Goal: Transaction & Acquisition: Purchase product/service

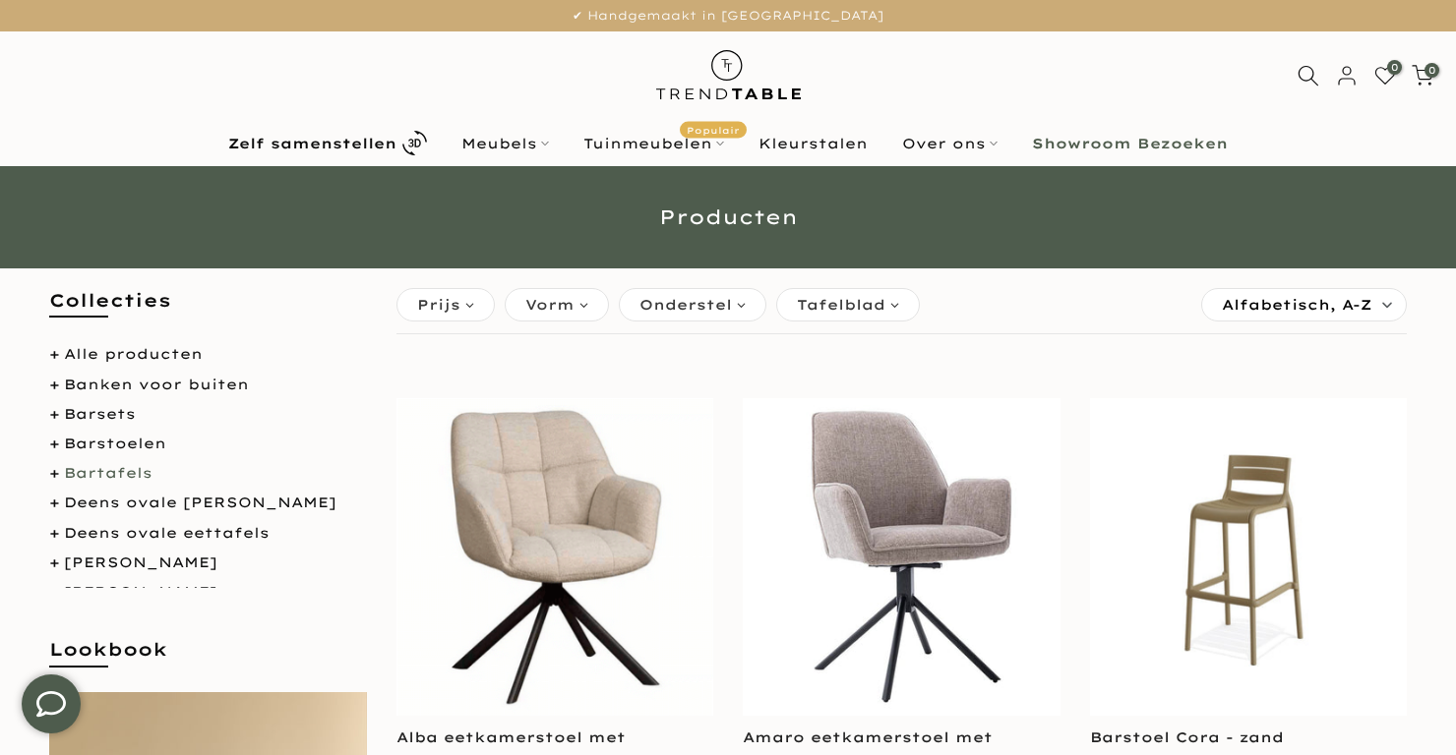
click at [90, 471] on link "Bartafels" at bounding box center [108, 473] width 89 height 18
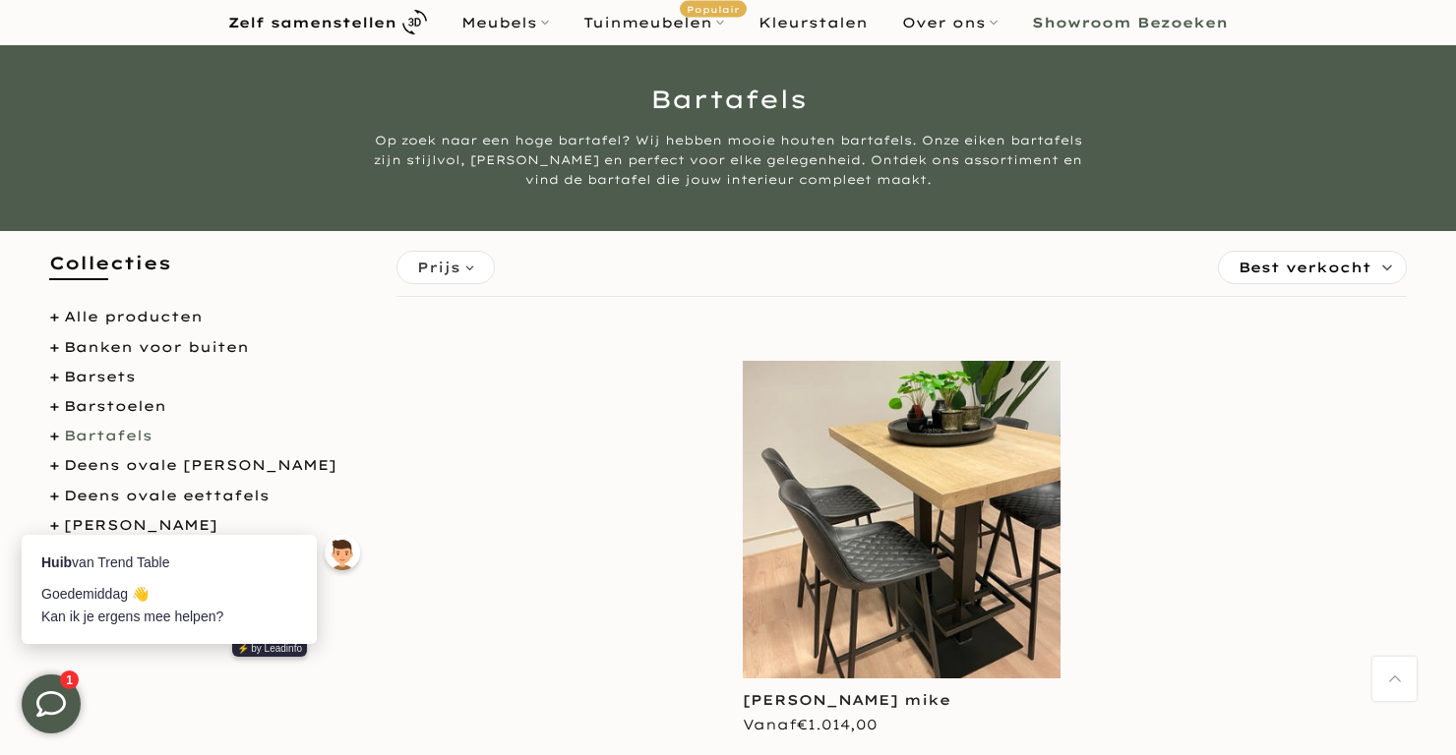
click at [849, 509] on img at bounding box center [902, 520] width 318 height 318
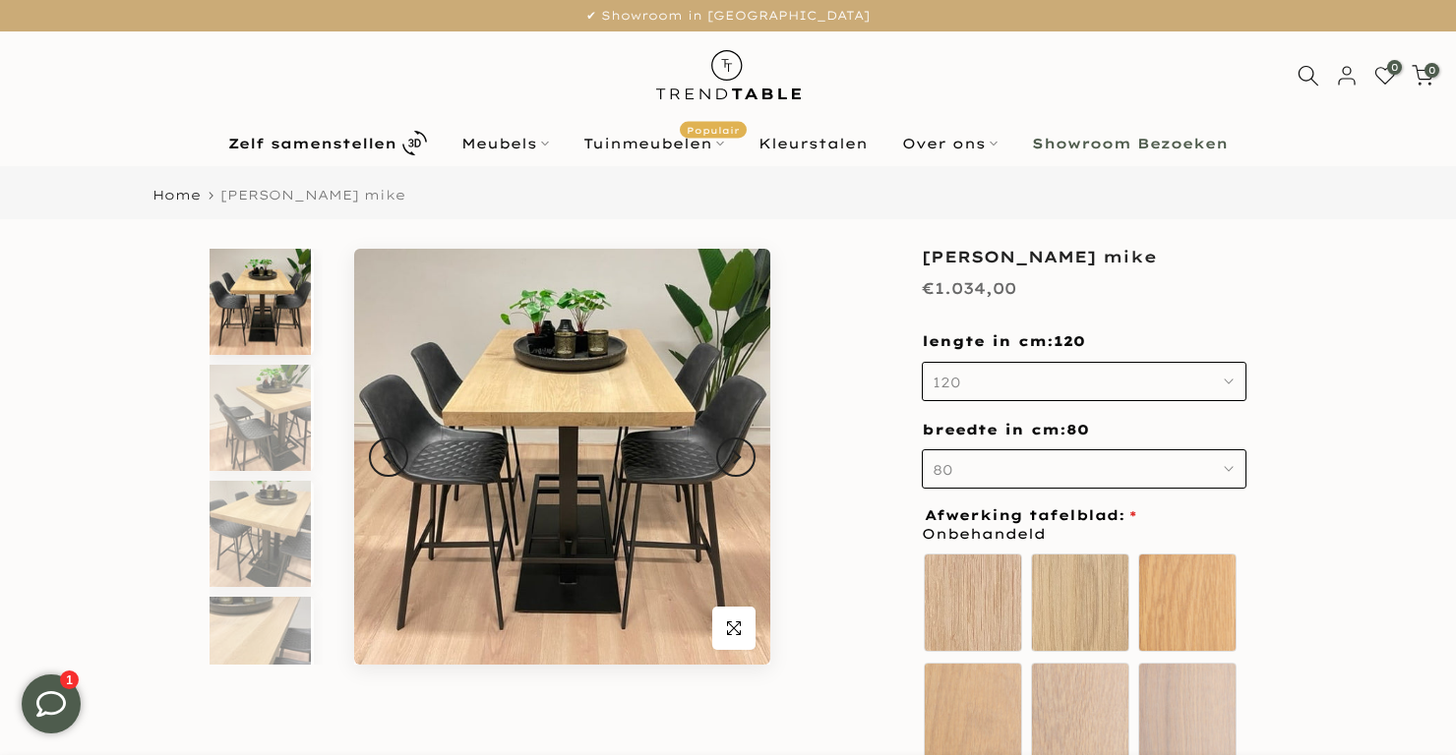
click at [1221, 390] on button "120" at bounding box center [1084, 381] width 325 height 39
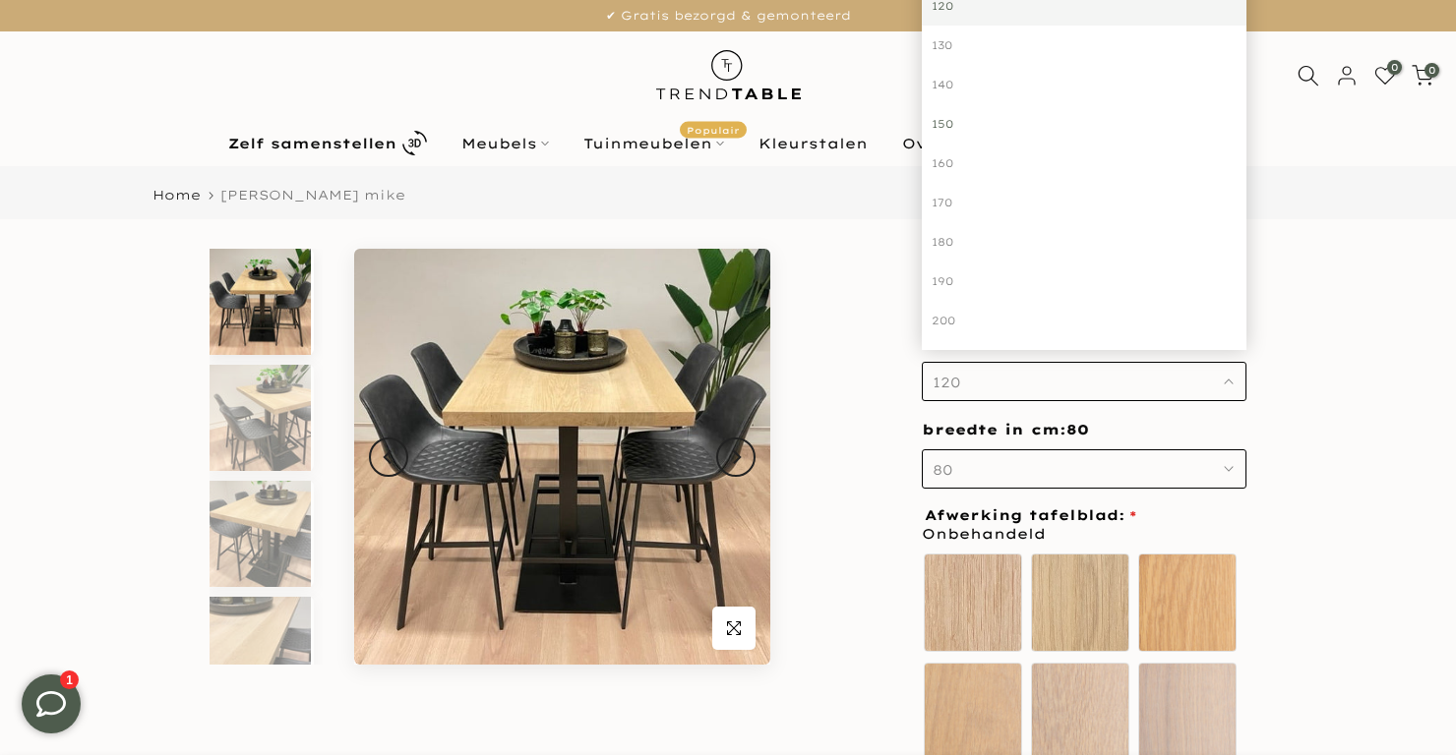
click at [951, 120] on div "150" at bounding box center [1084, 123] width 325 height 39
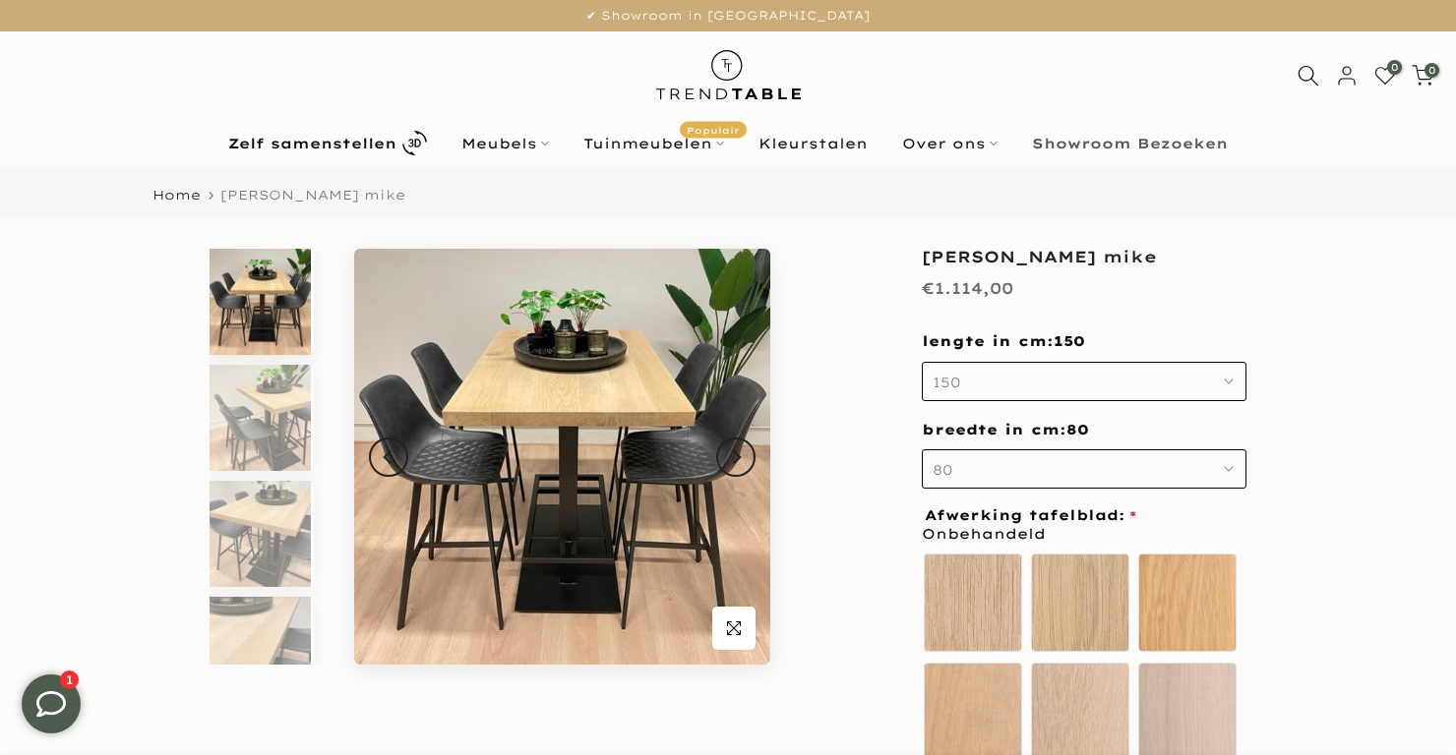
click at [1232, 476] on button "80" at bounding box center [1084, 469] width 325 height 39
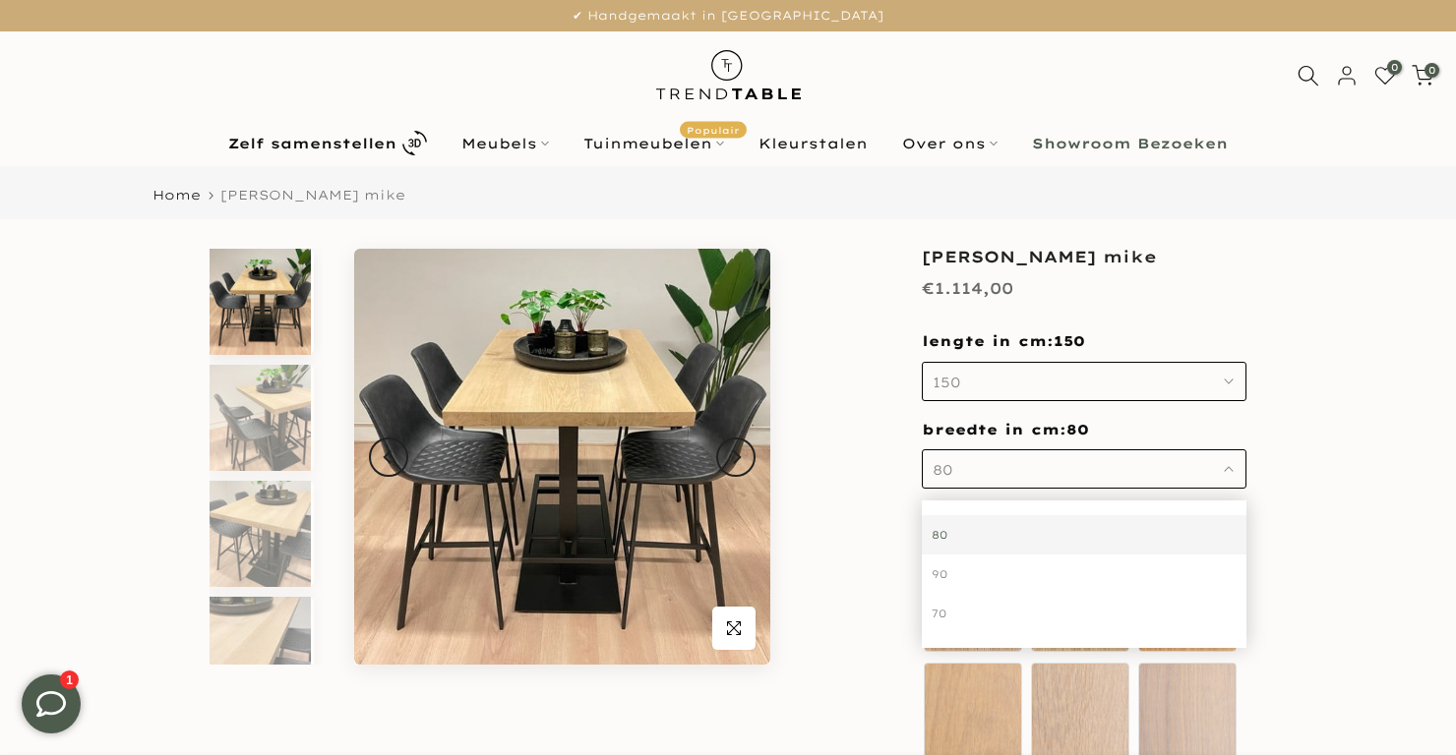
click at [1060, 532] on div "80" at bounding box center [1084, 534] width 325 height 39
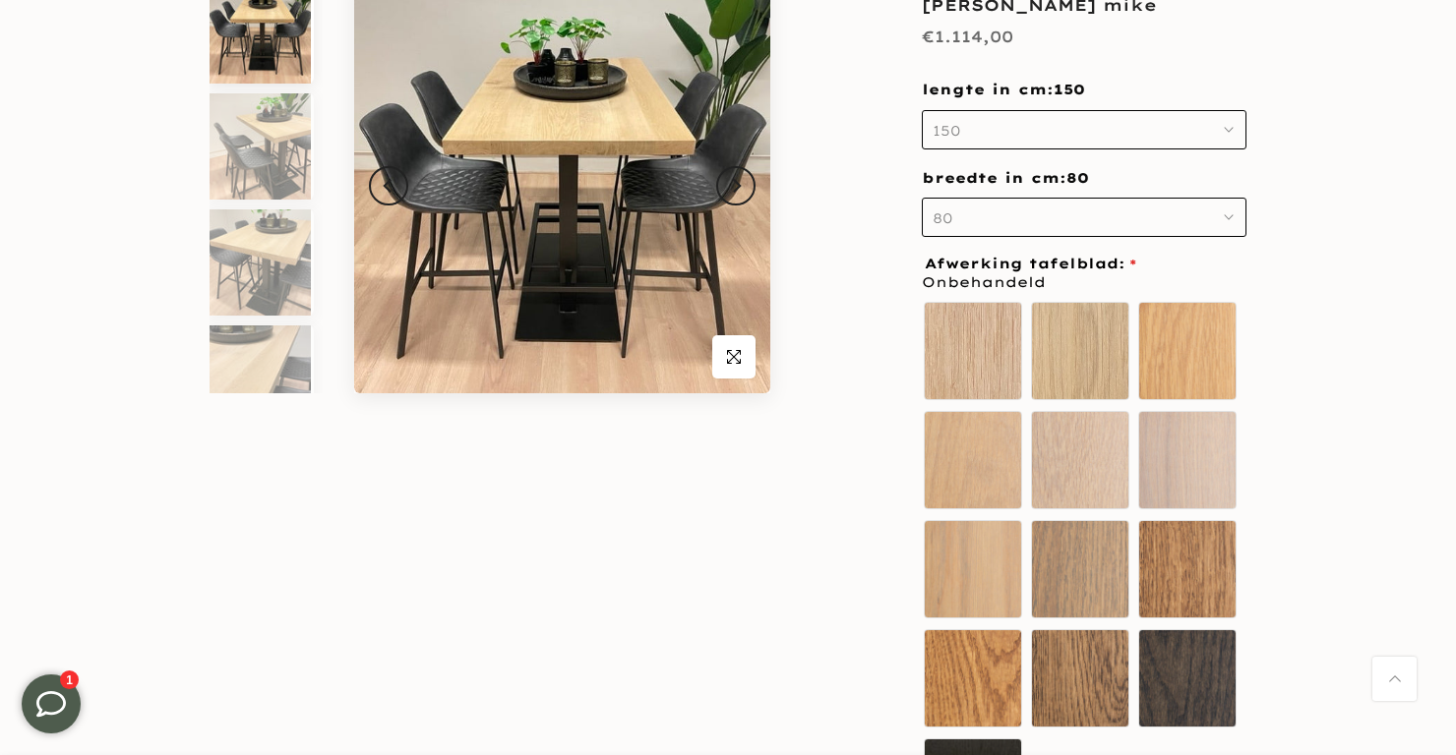
scroll to position [270, 0]
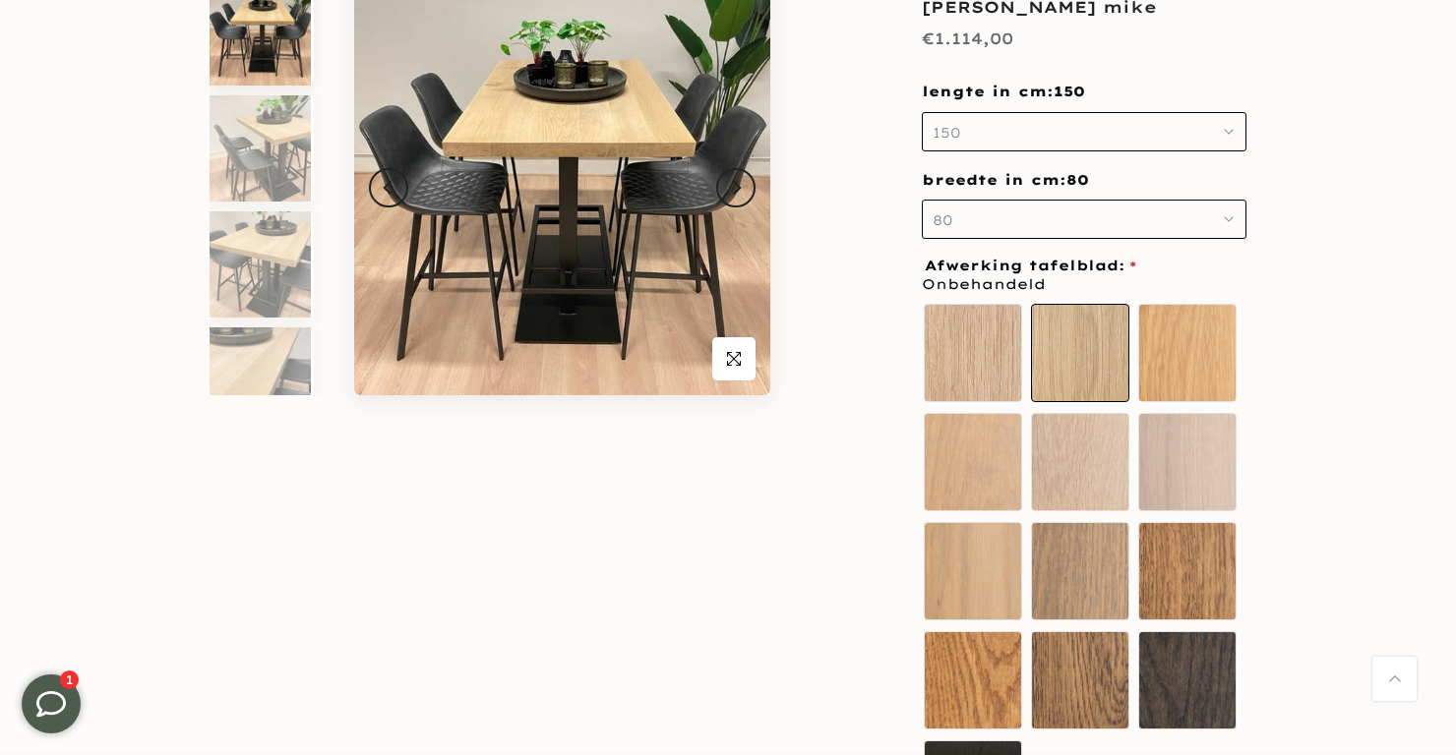
click at [1075, 348] on label "Ultra mat" at bounding box center [1080, 353] width 98 height 98
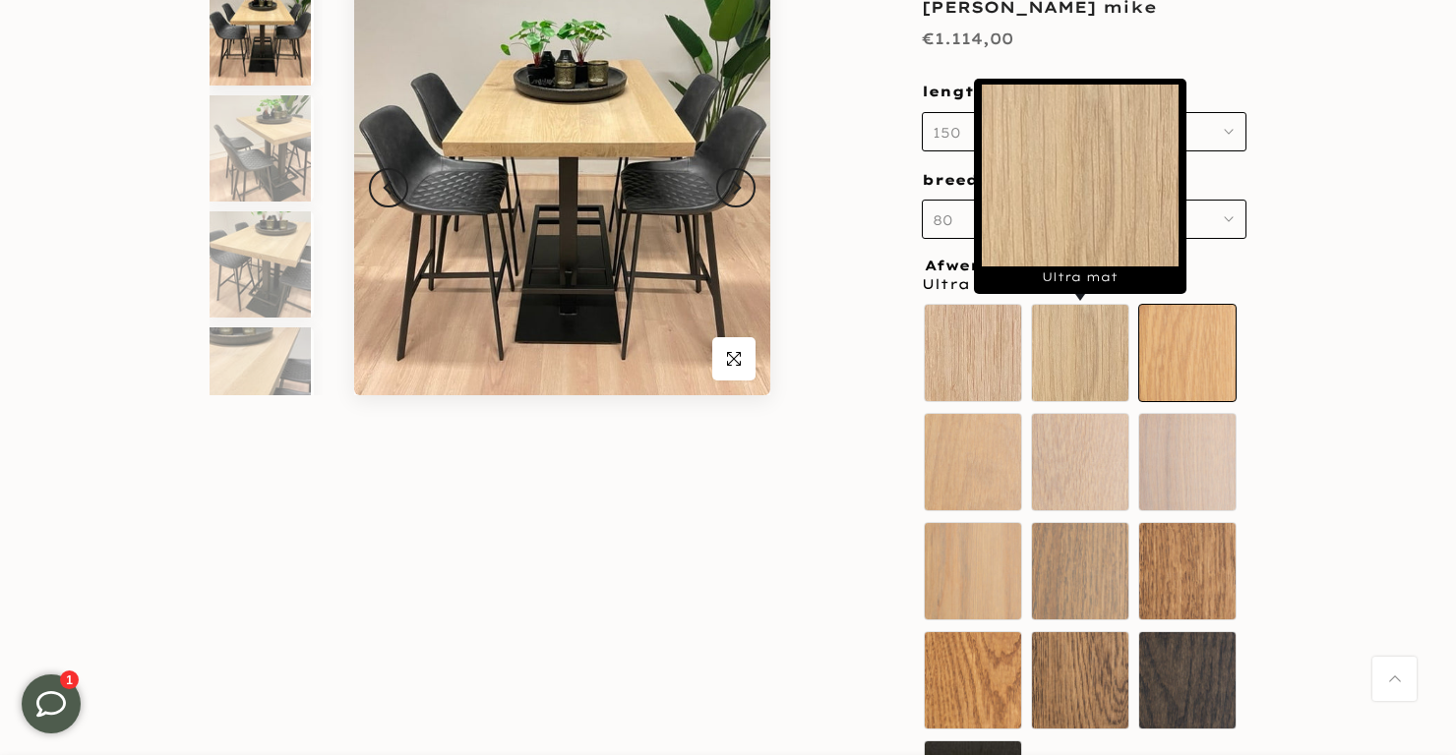
click at [1192, 373] on label "Sand oak" at bounding box center [1187, 353] width 98 height 98
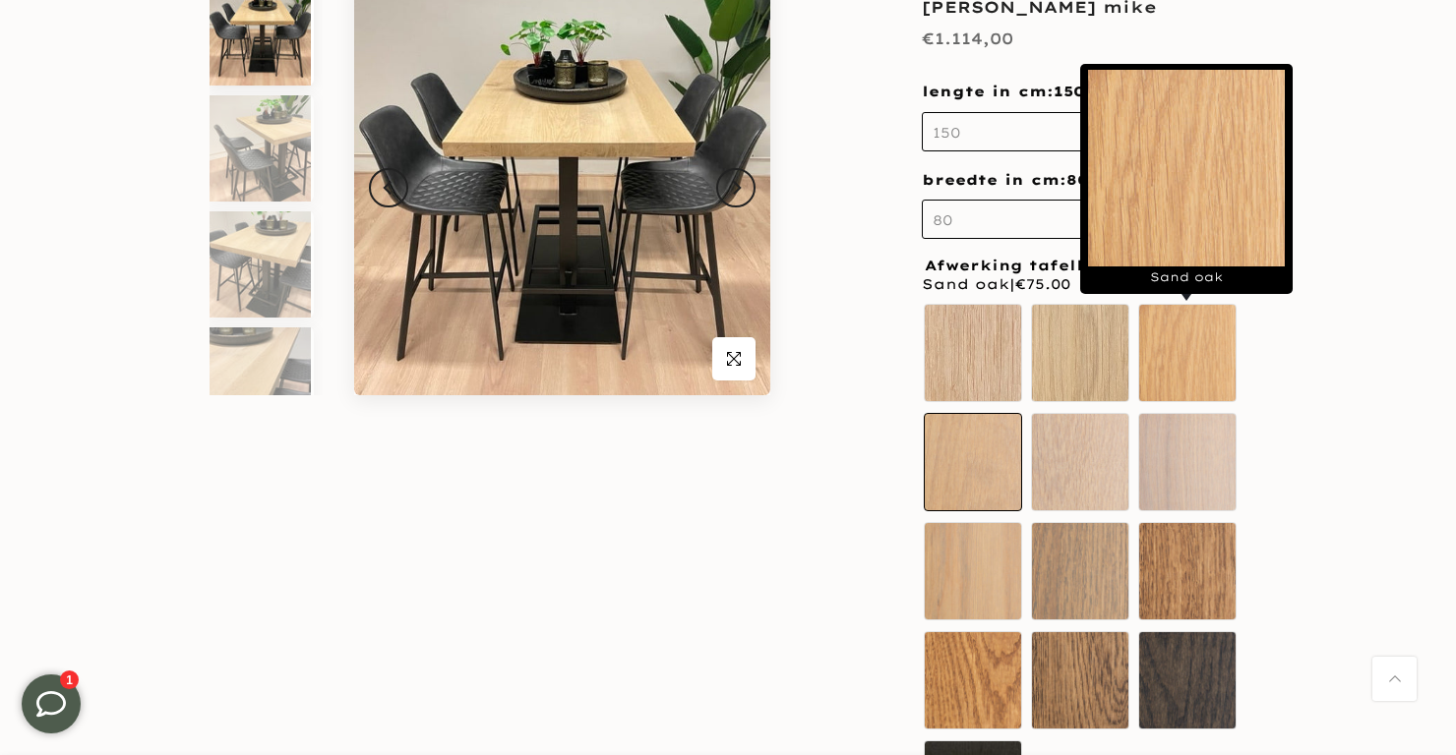
click at [966, 469] on label "White" at bounding box center [973, 462] width 98 height 98
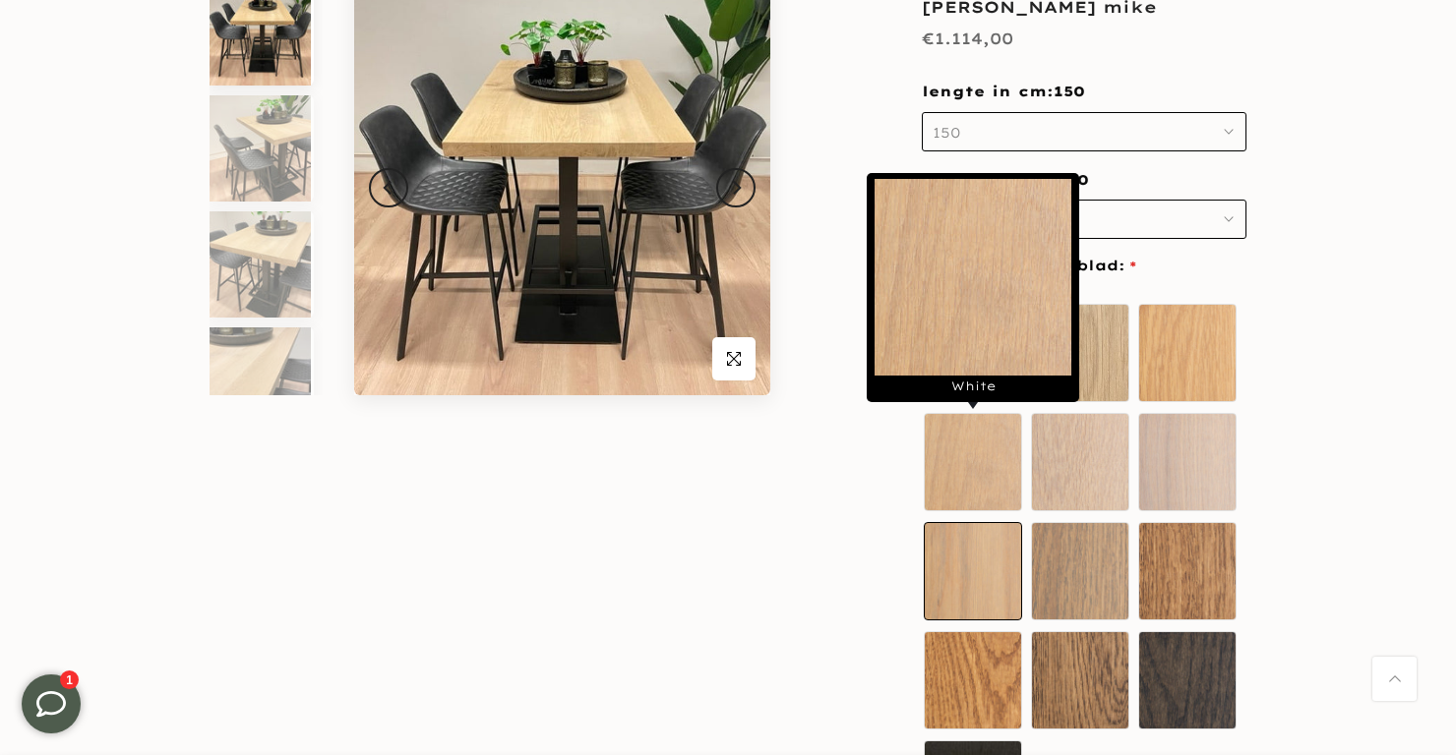
click at [973, 570] on label "Smoke" at bounding box center [973, 571] width 98 height 98
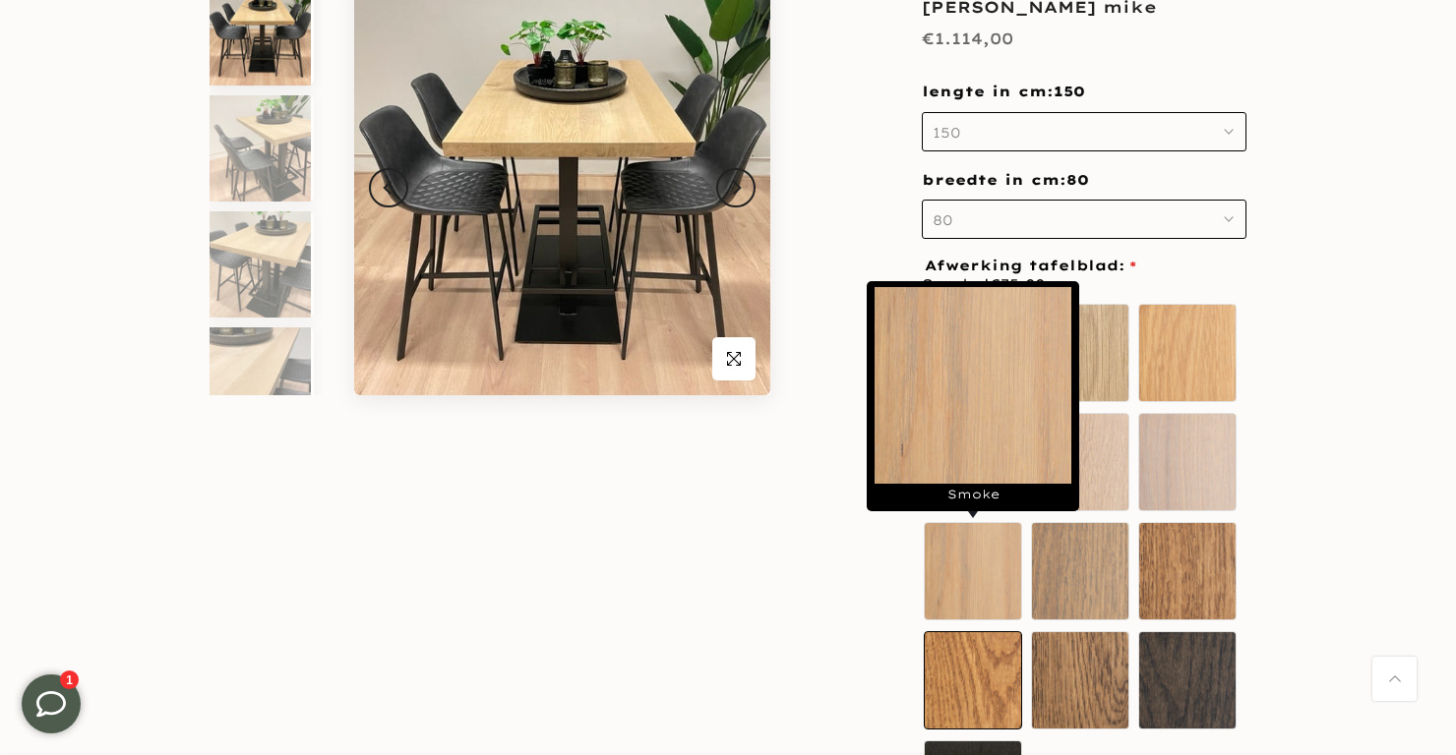
click at [959, 667] on label "Vintage" at bounding box center [973, 680] width 98 height 98
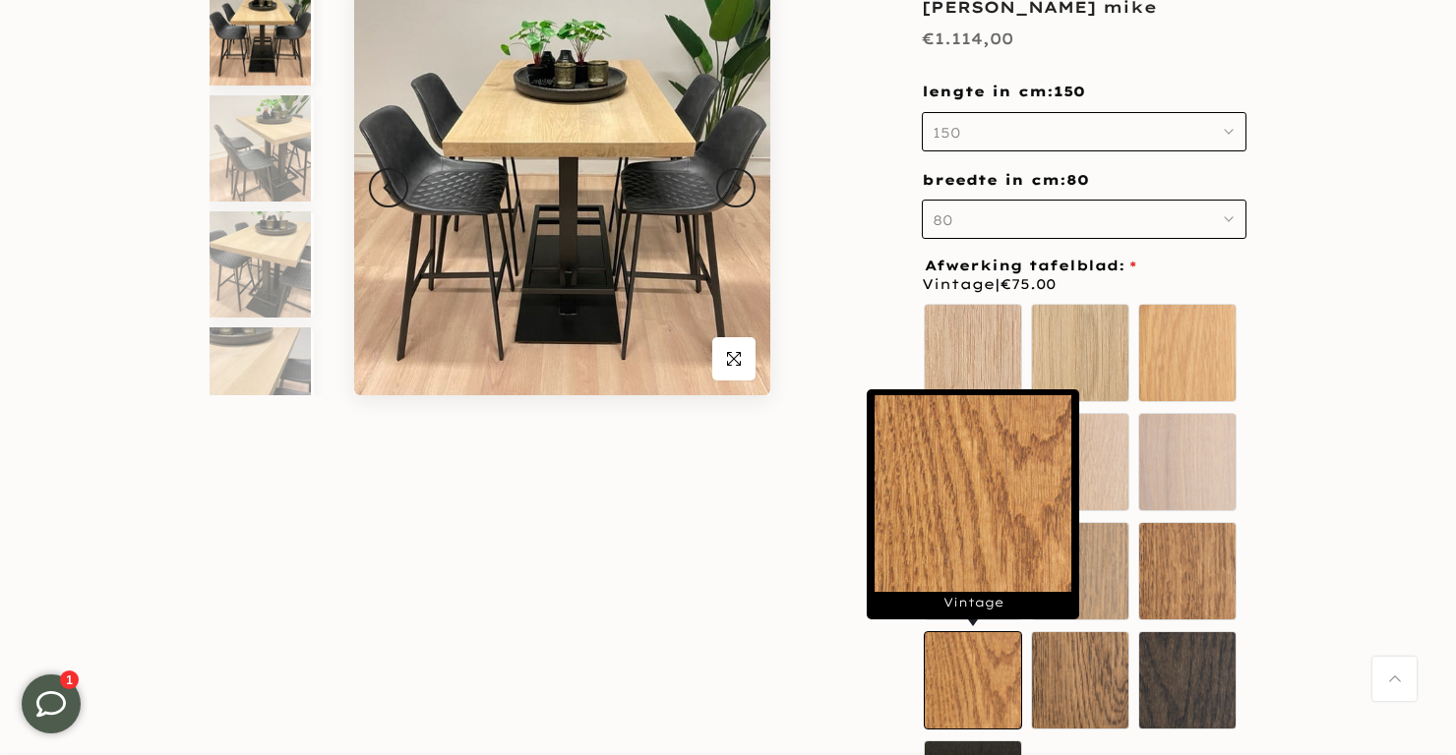
click at [1000, 514] on div "Onbehandeld Ultra mat Sand oak White Mist" at bounding box center [1084, 574] width 325 height 545
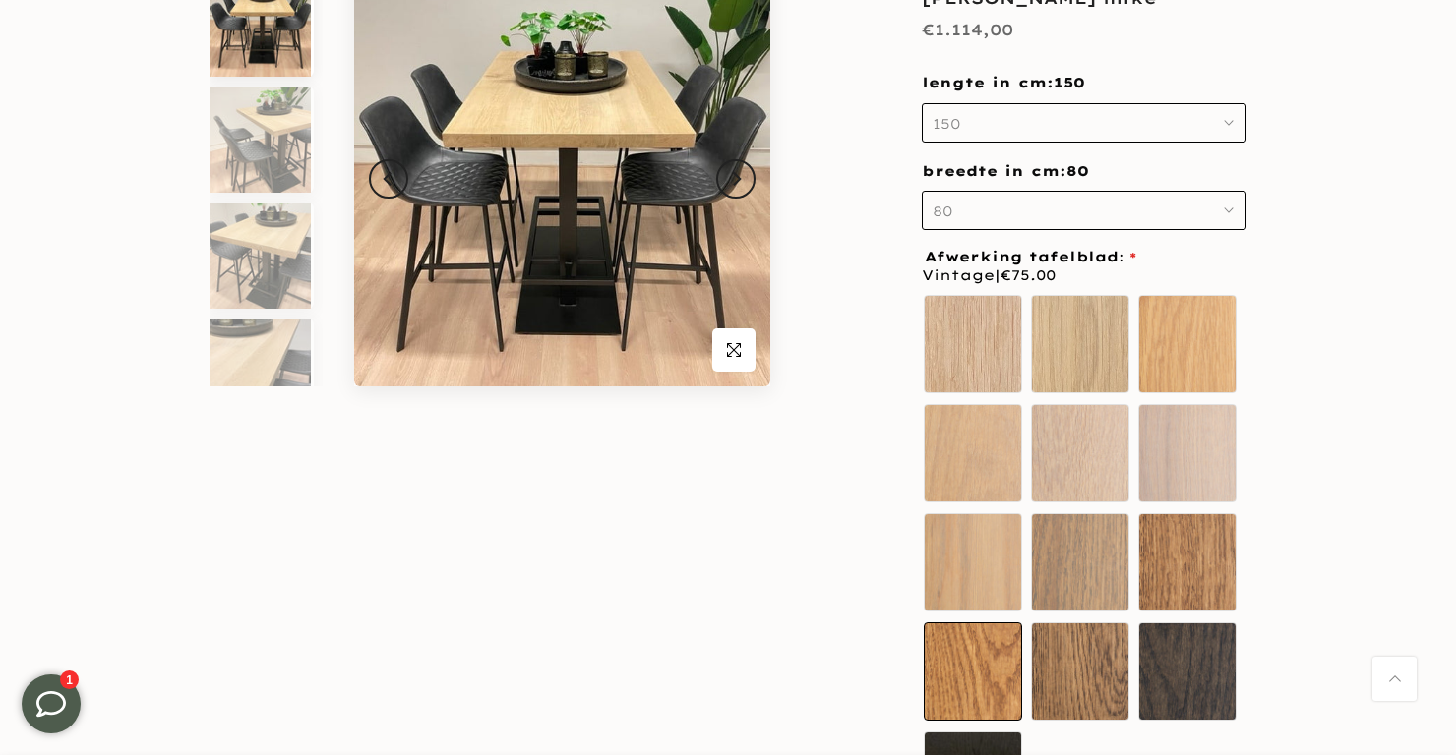
scroll to position [278, 0]
click at [1196, 539] on label "Walnut" at bounding box center [1187, 562] width 98 height 98
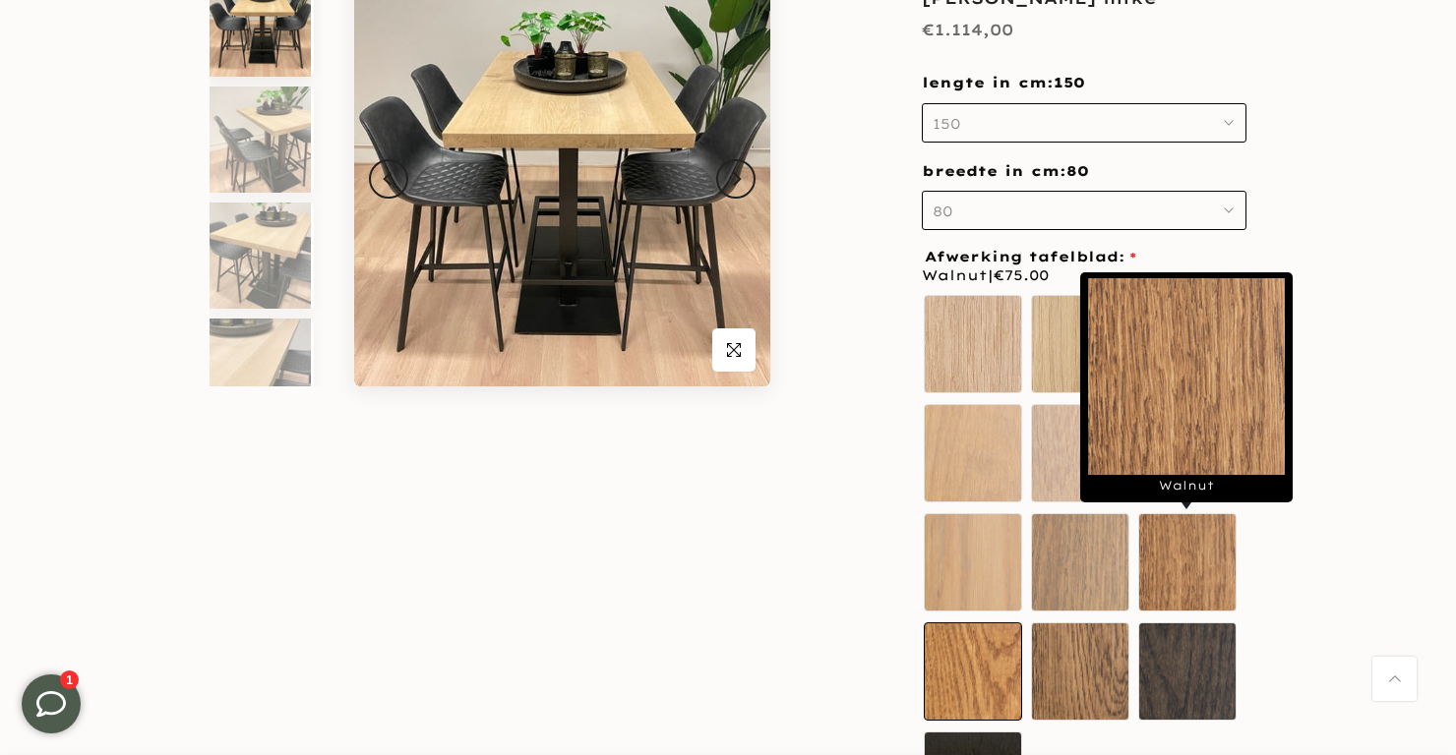
click at [977, 670] on label "Vintage" at bounding box center [973, 672] width 98 height 98
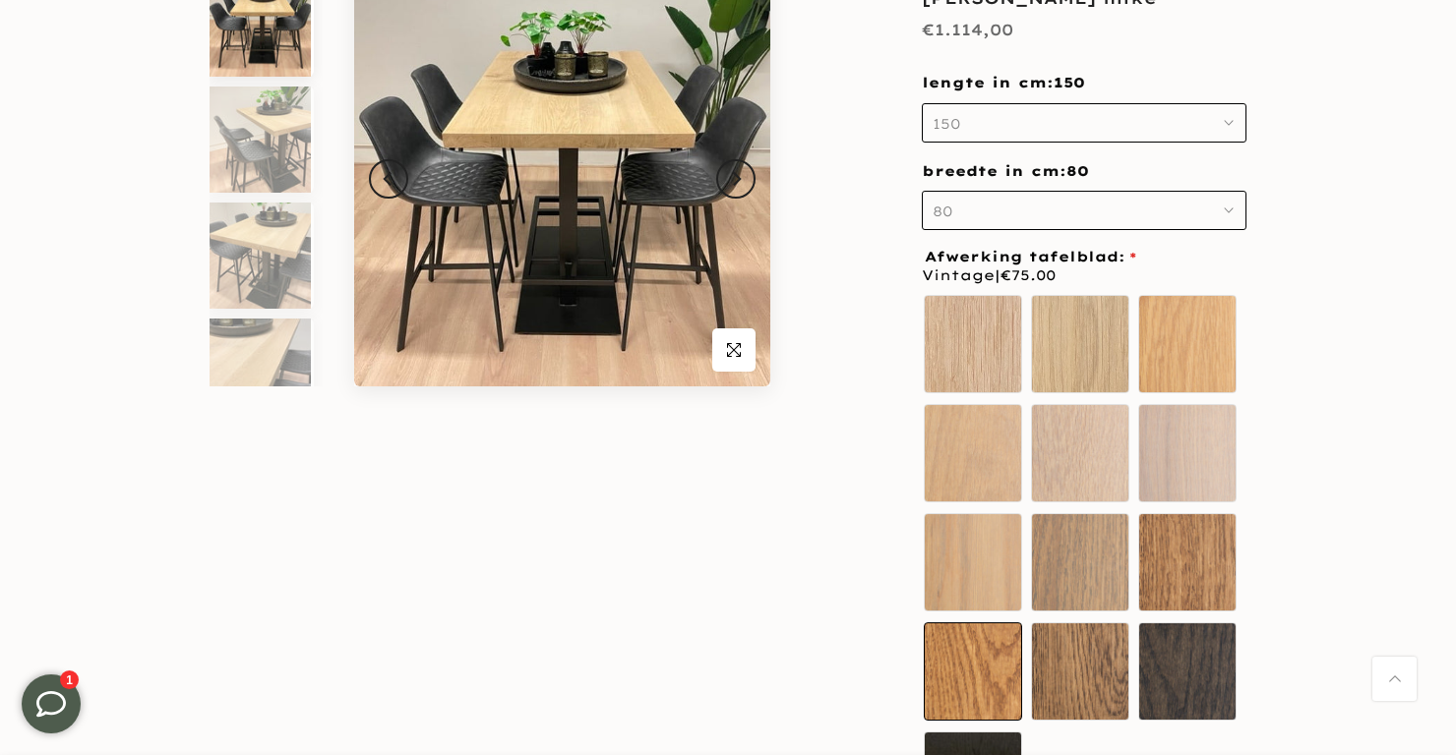
click at [975, 670] on label "Vintage" at bounding box center [973, 672] width 98 height 98
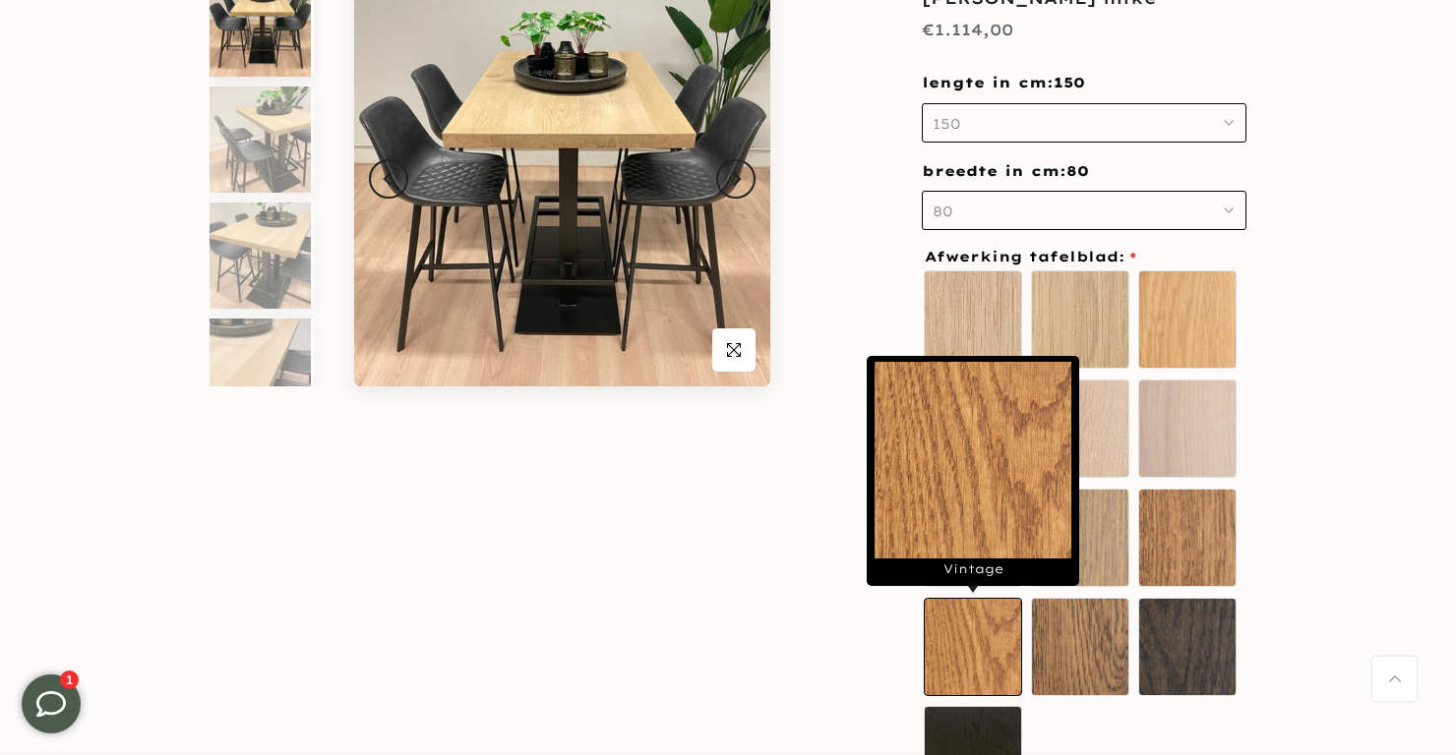
click at [1008, 507] on label "Smoke" at bounding box center [973, 538] width 98 height 98
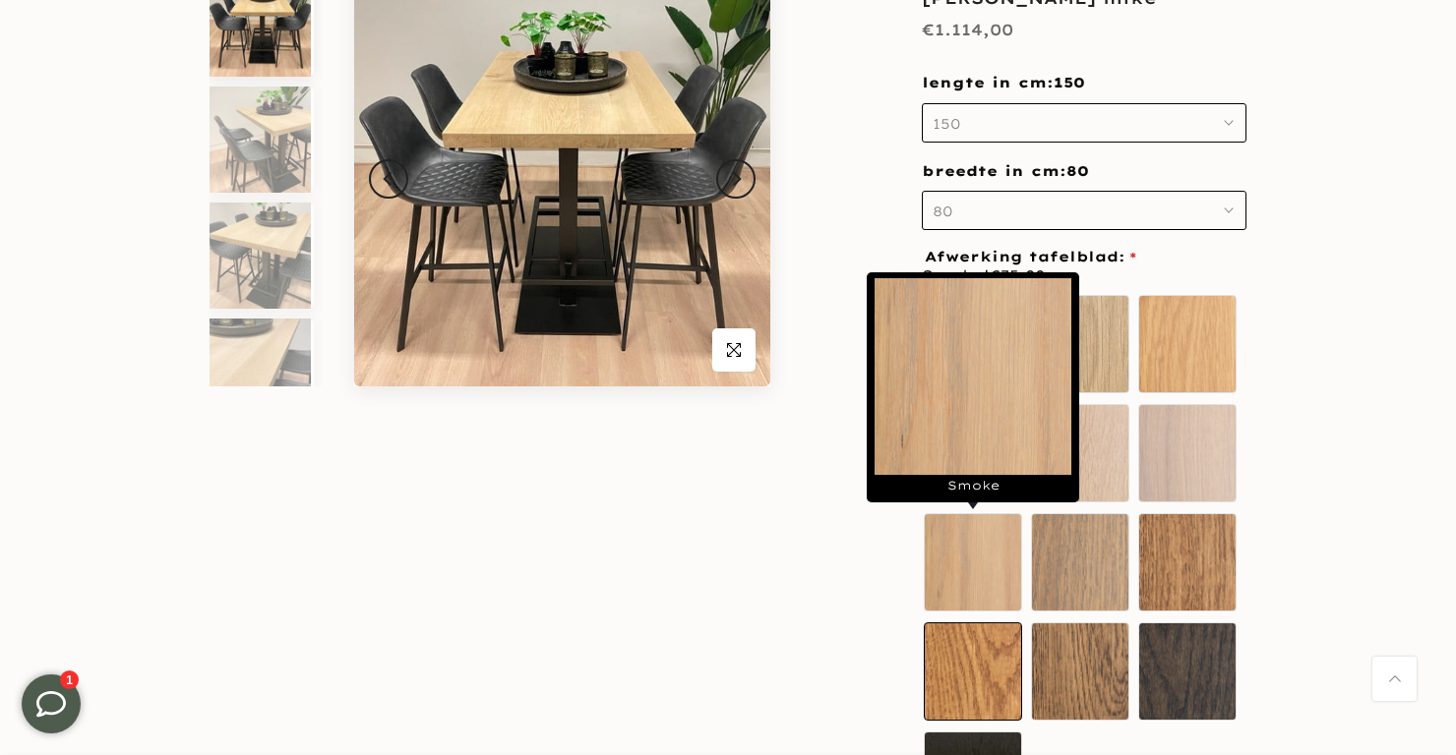
click at [980, 664] on label "Vintage" at bounding box center [973, 672] width 98 height 98
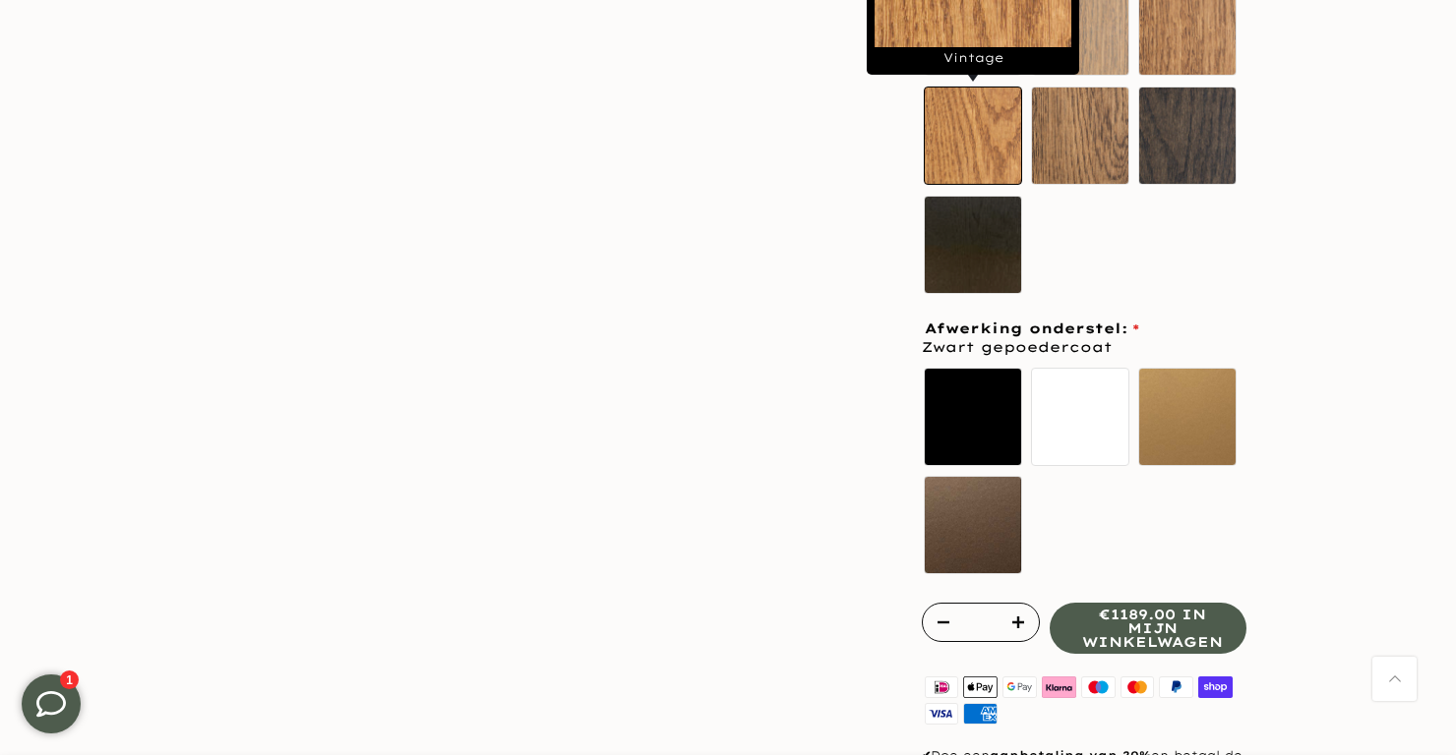
scroll to position [816, 0]
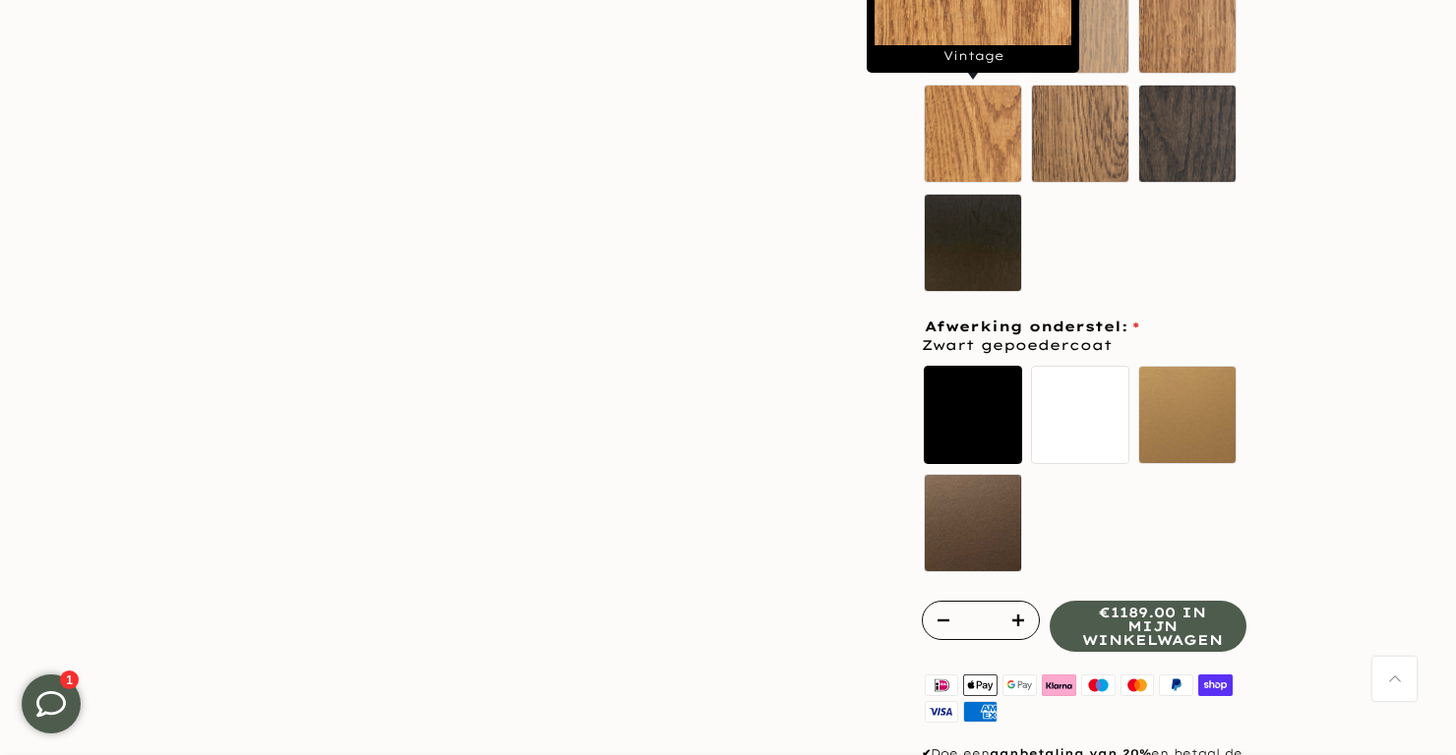
click at [979, 417] on label "Zwart gepoedercoat" at bounding box center [973, 415] width 98 height 98
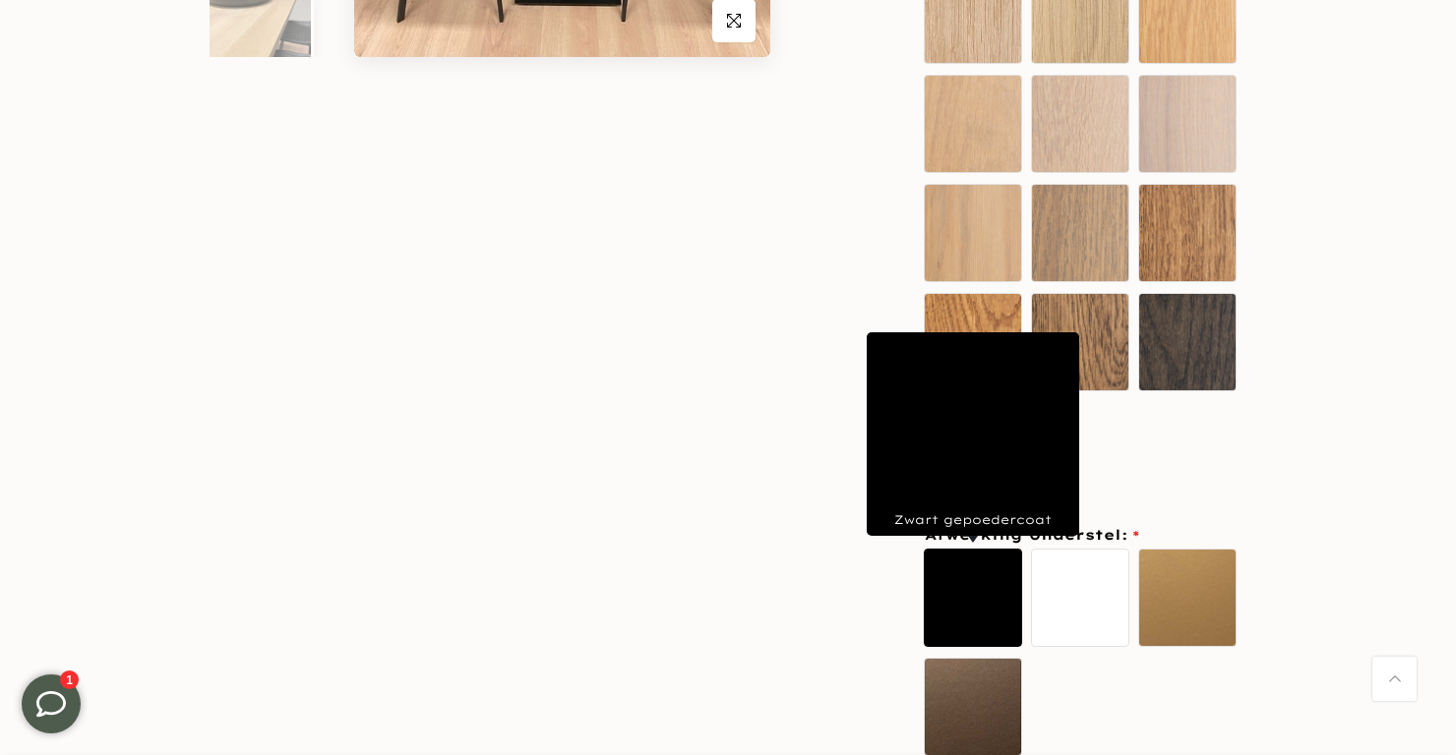
scroll to position [627, 0]
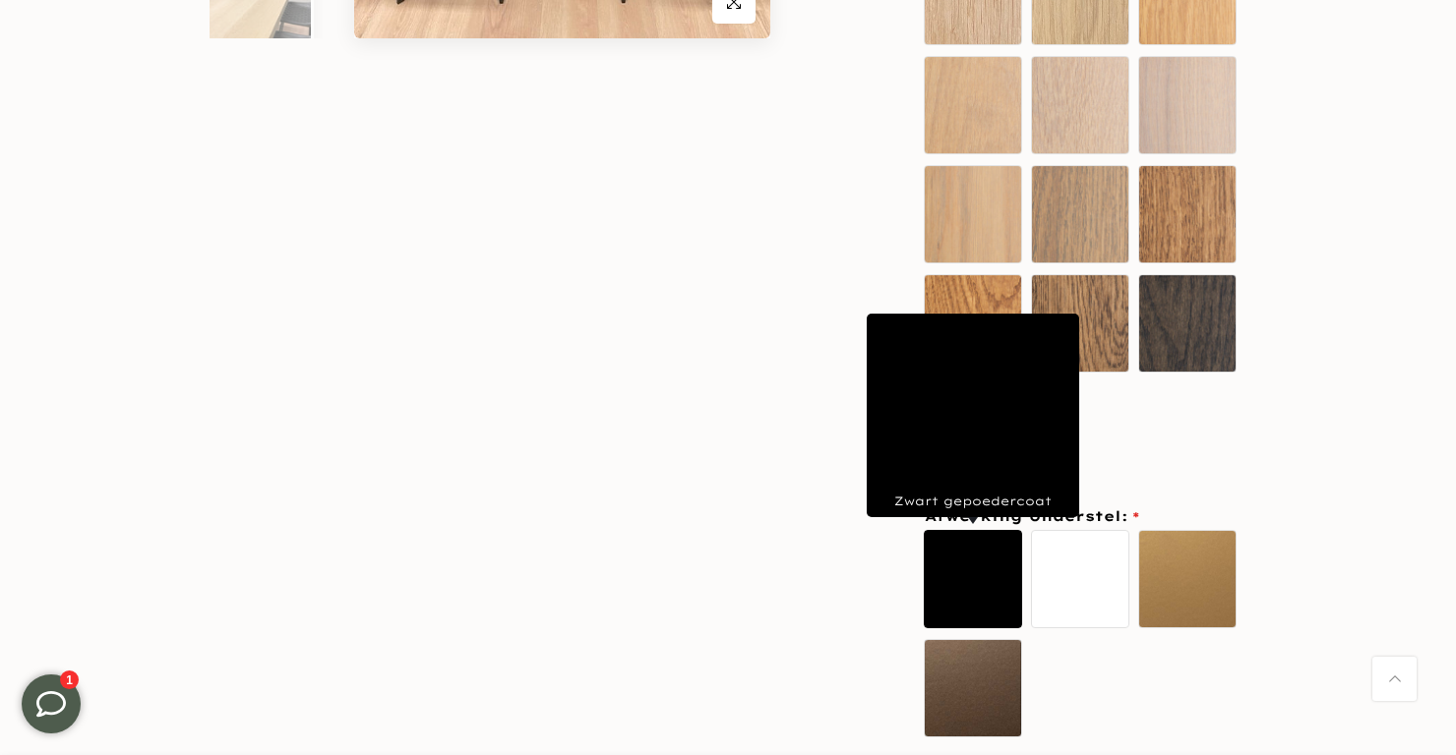
click at [959, 422] on label "Deep black" at bounding box center [973, 433] width 98 height 98
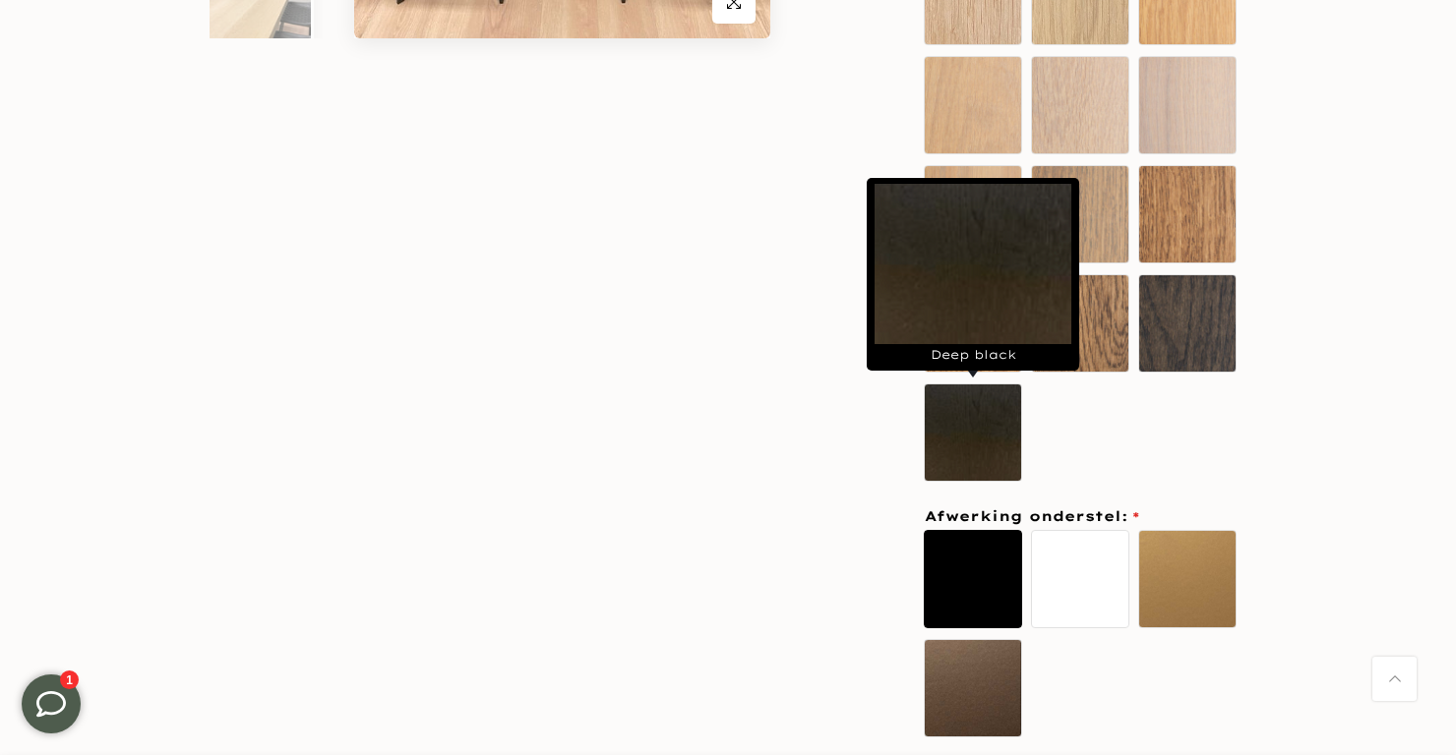
click at [967, 575] on label "Zwart gepoedercoat" at bounding box center [973, 579] width 98 height 98
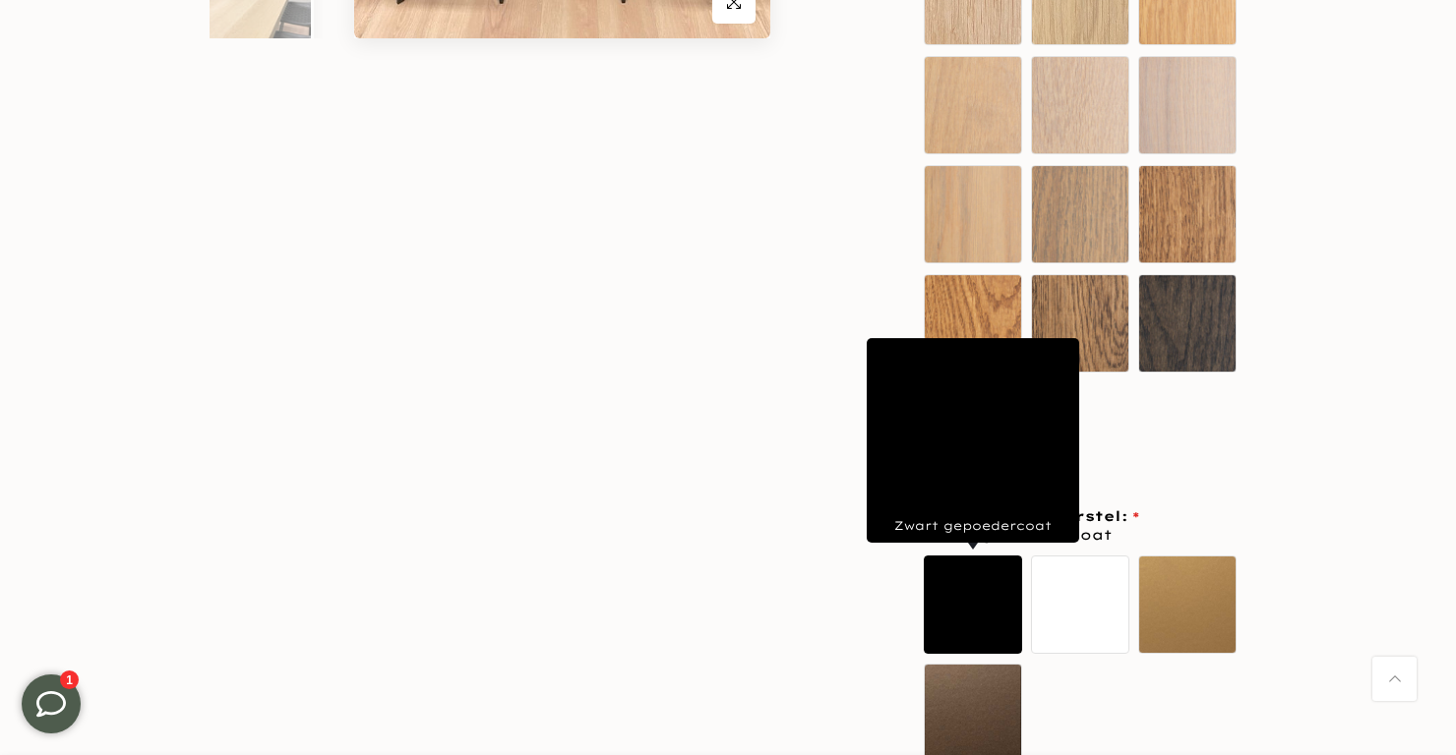
scroll to position [628, 0]
click at [817, 582] on div "**********" at bounding box center [728, 453] width 1180 height 1664
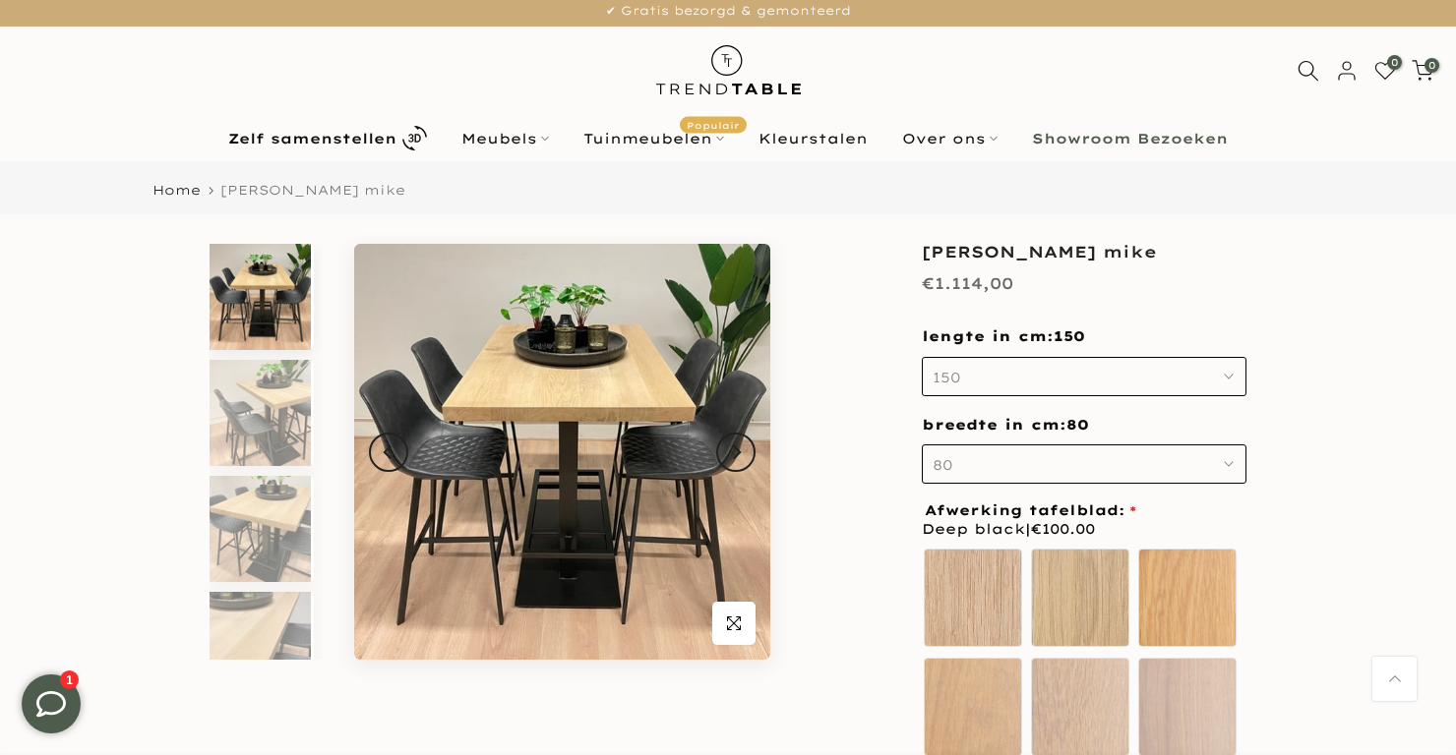
scroll to position [0, 0]
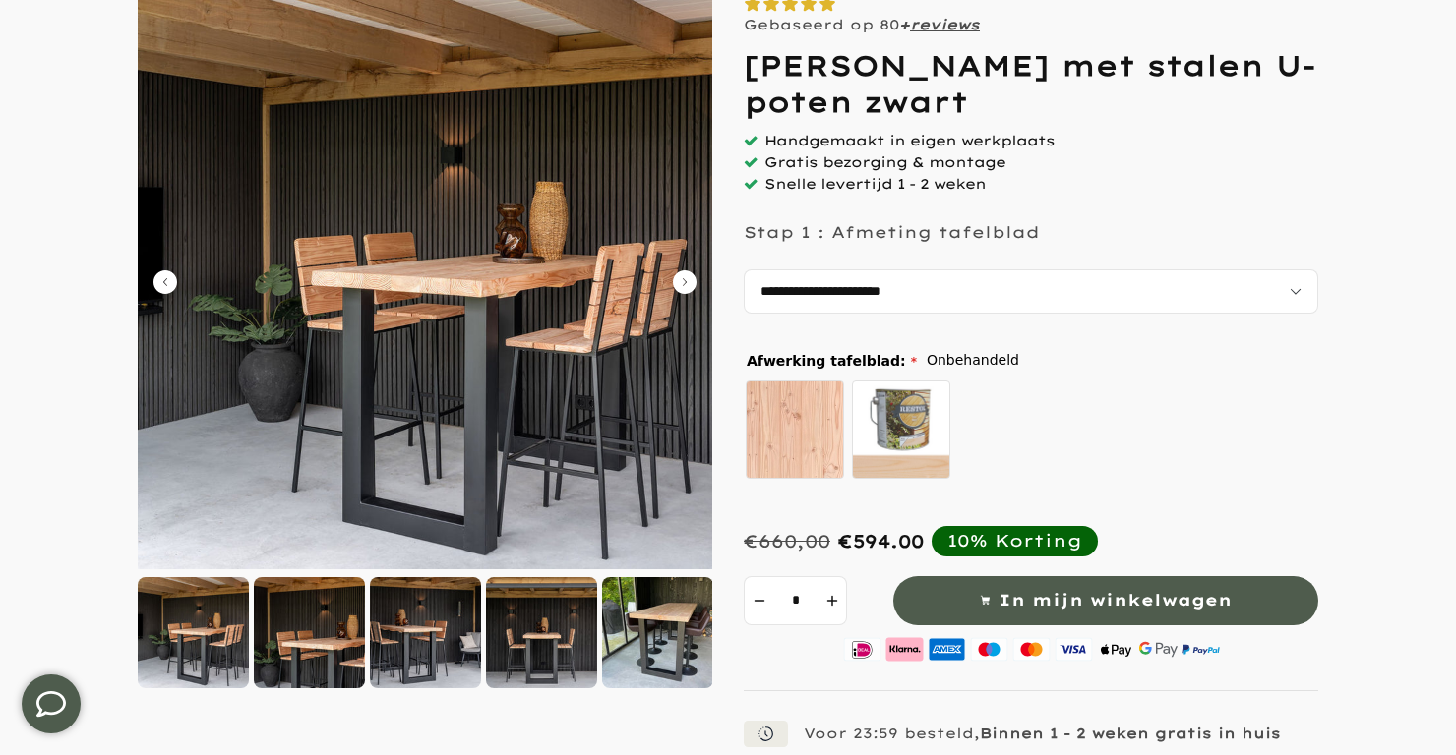
scroll to position [221, 0]
click at [897, 412] on label "zelf behandelen - beits meegeleverd" at bounding box center [901, 429] width 98 height 98
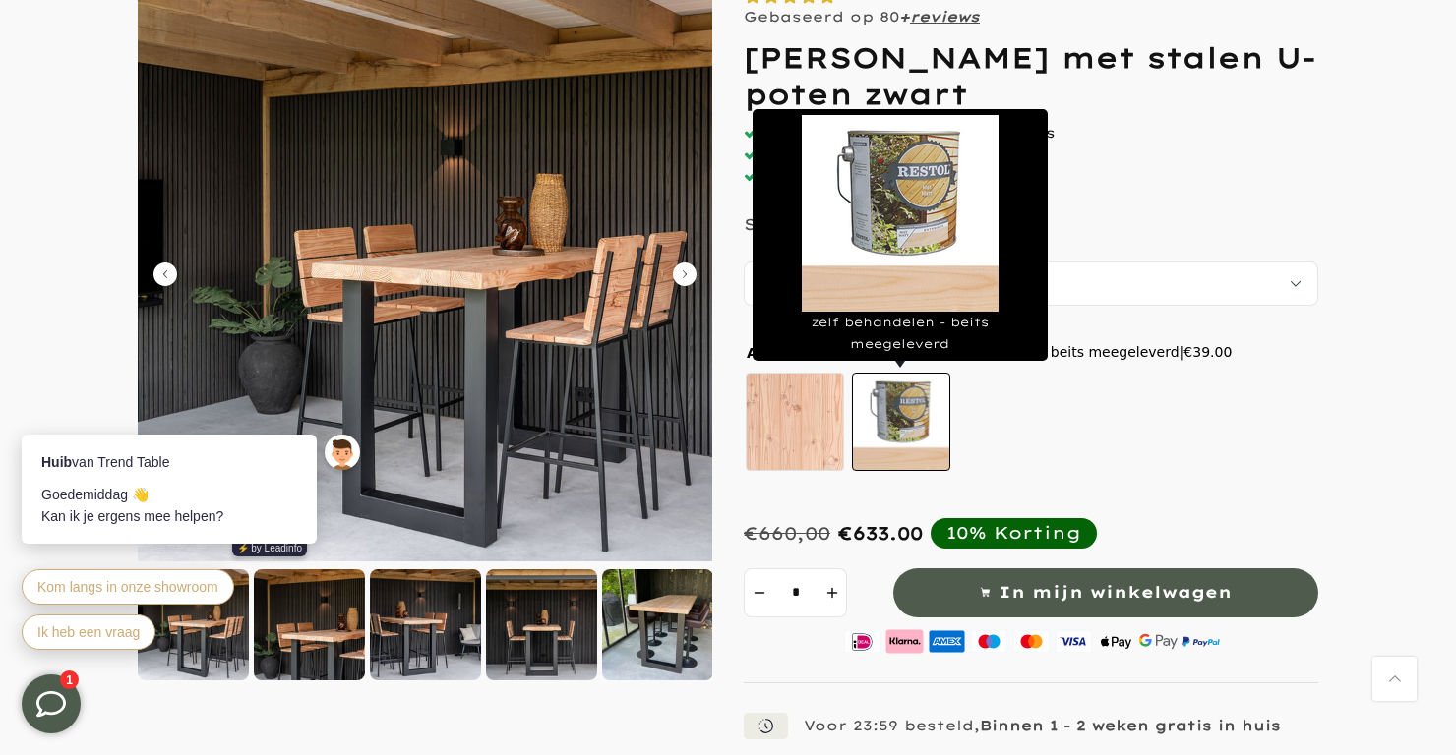
scroll to position [228, 0]
click at [1161, 448] on div "Onbehandeld zelf behandelen - beits meegeleverd" at bounding box center [1028, 425] width 569 height 109
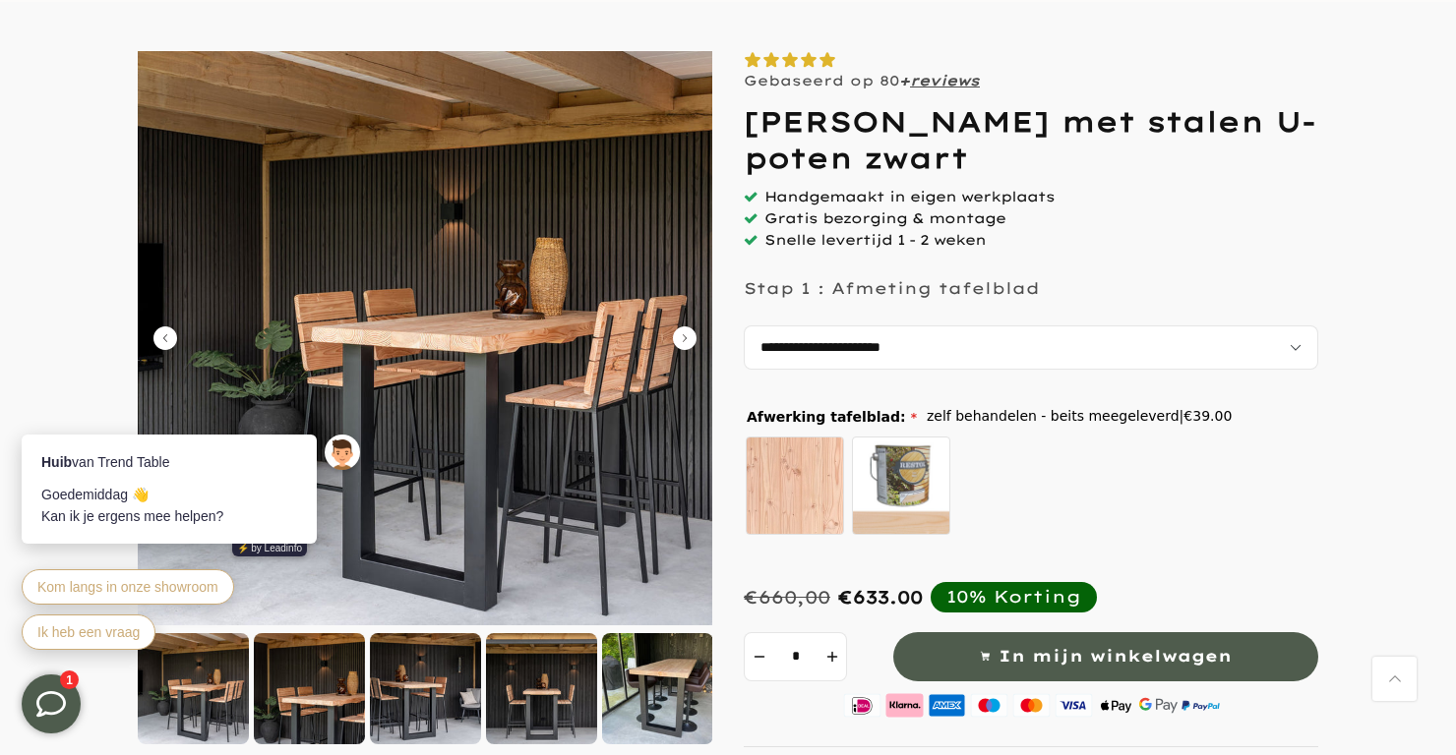
scroll to position [0, 0]
